Goal: Task Accomplishment & Management: Complete application form

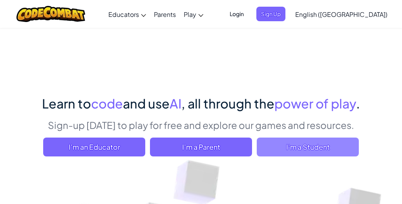
click at [307, 144] on span "I'm a Student" at bounding box center [308, 146] width 102 height 19
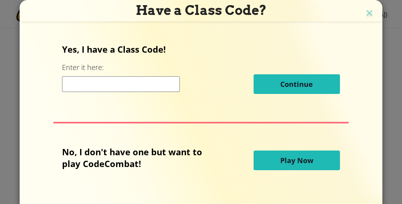
click at [70, 84] on input at bounding box center [121, 84] width 118 height 16
paste input "SlowStartBell"
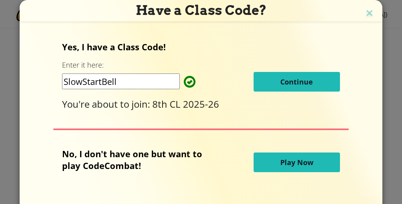
type input "SlowStartBell"
click at [320, 81] on button "Continue" at bounding box center [297, 82] width 86 height 20
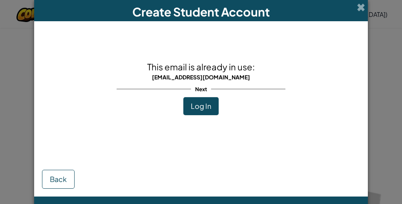
click at [203, 105] on span "Log In" at bounding box center [201, 105] width 20 height 9
